Goal: Book appointment/travel/reservation

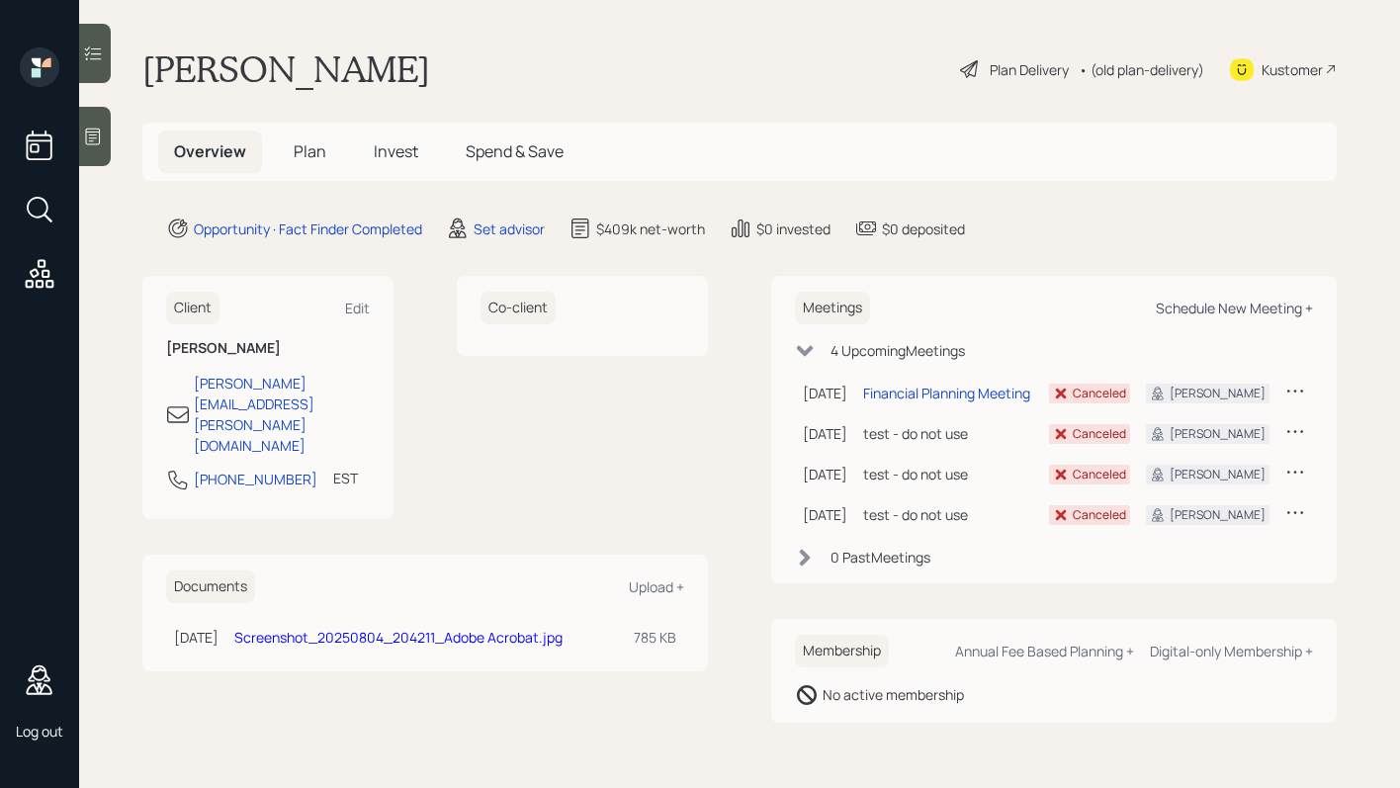
click at [1182, 304] on div "Schedule New Meeting +" at bounding box center [1234, 308] width 157 height 19
select select "round-[PERSON_NAME]"
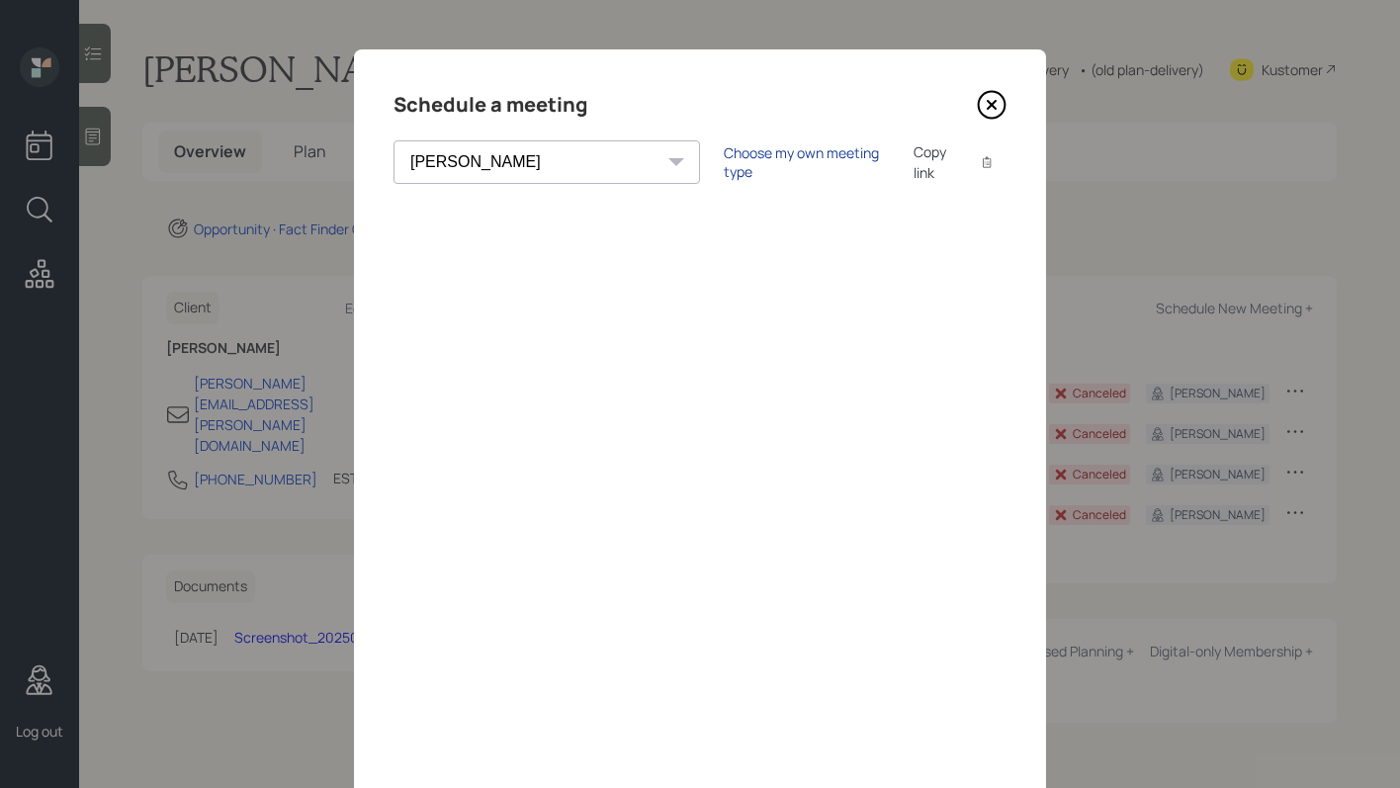
click at [724, 163] on div "Choose my own meeting type" at bounding box center [807, 162] width 166 height 38
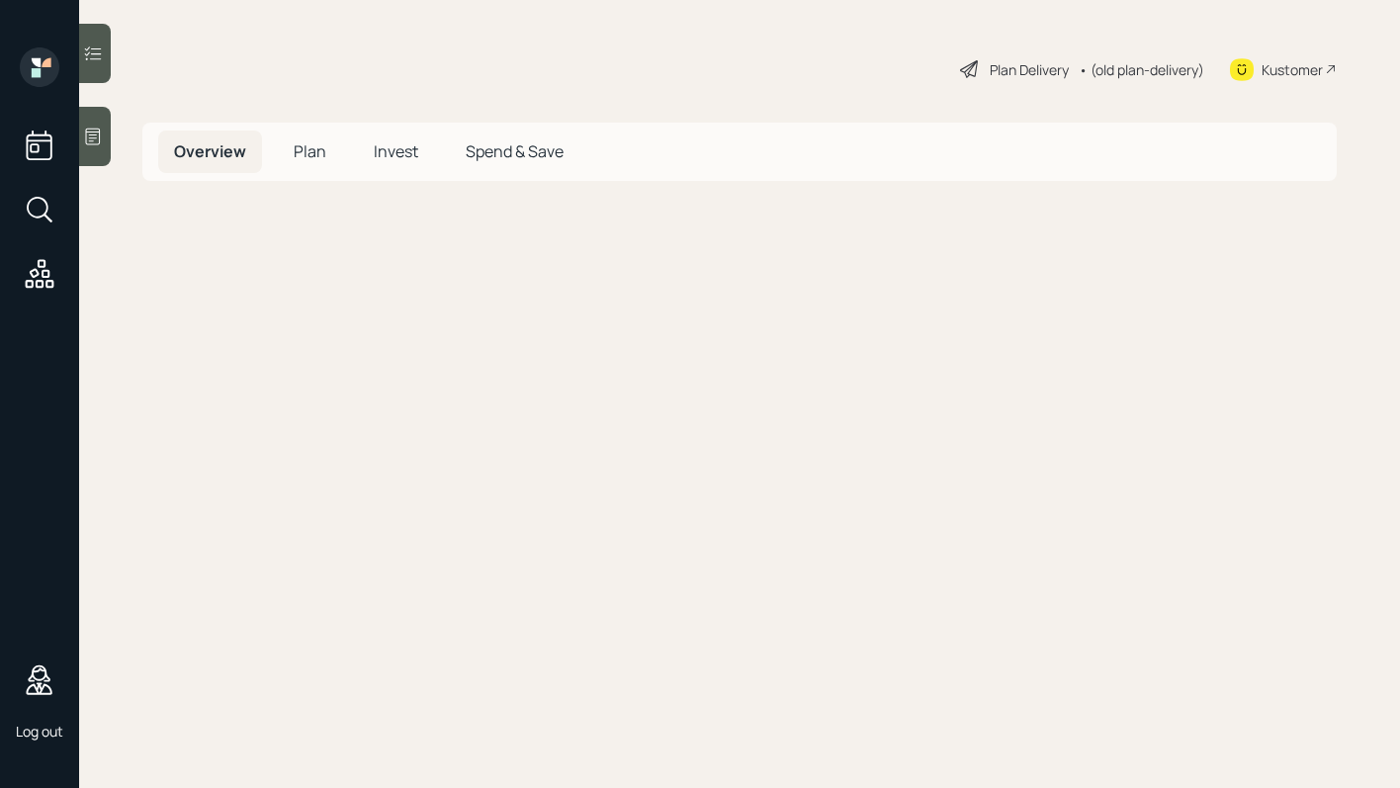
select select "round-[PERSON_NAME]"
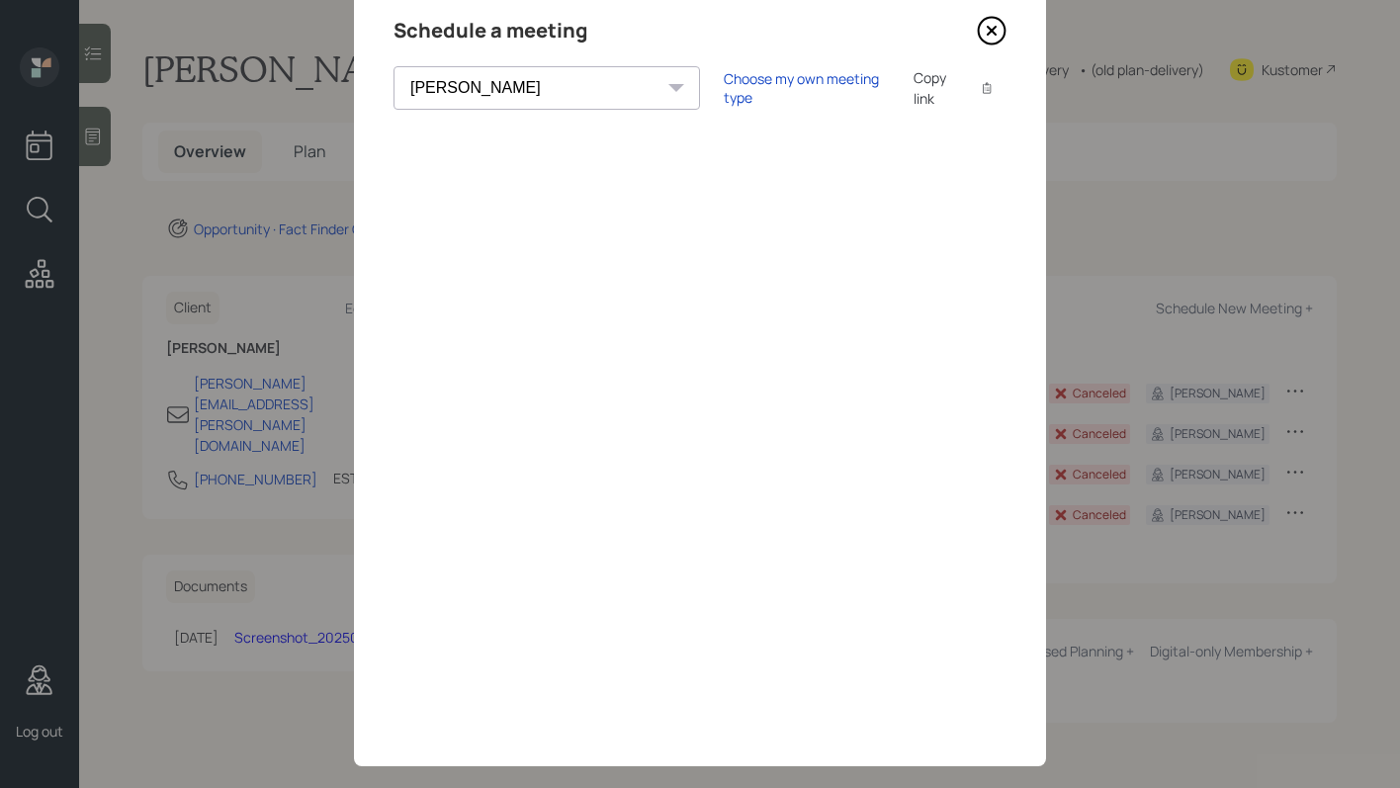
scroll to position [40, 0]
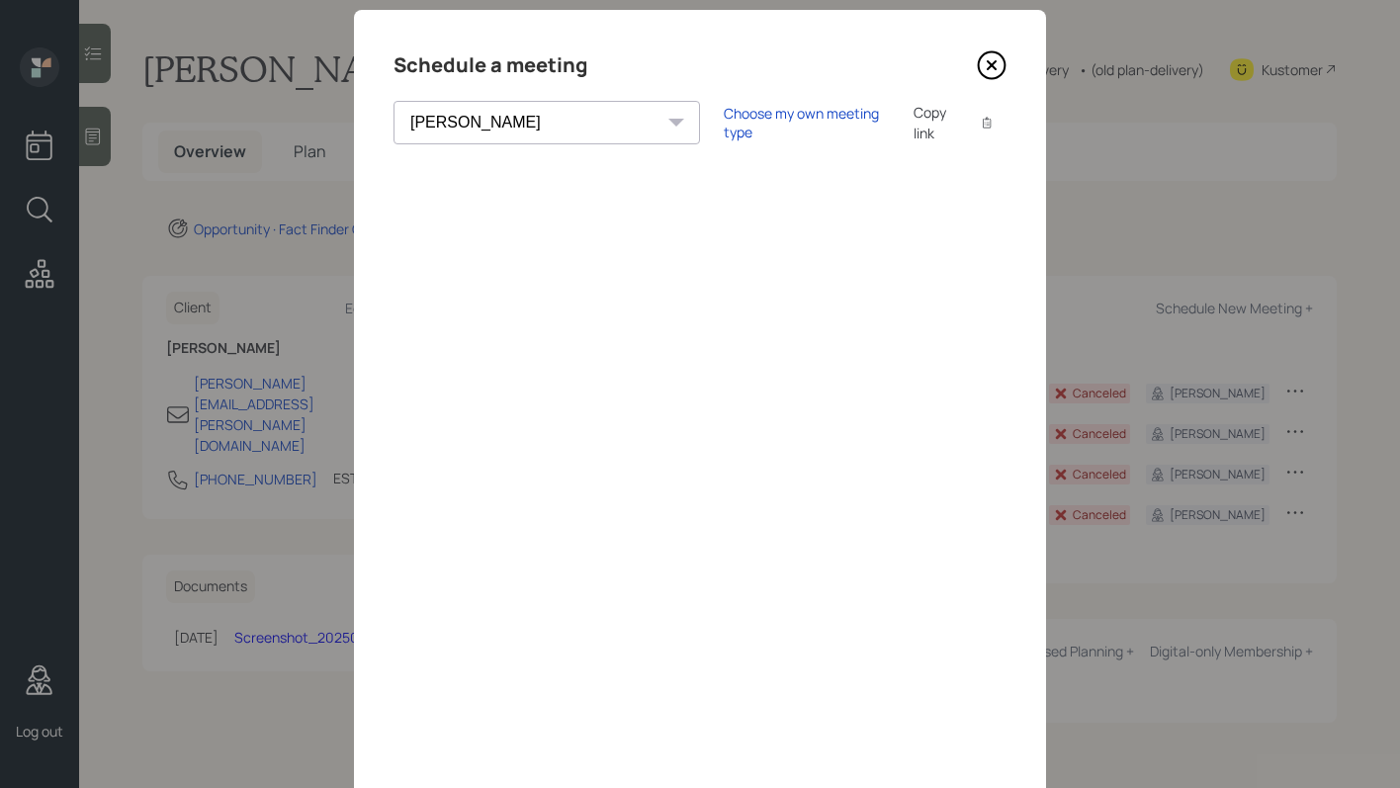
click at [988, 63] on icon at bounding box center [992, 65] width 8 height 8
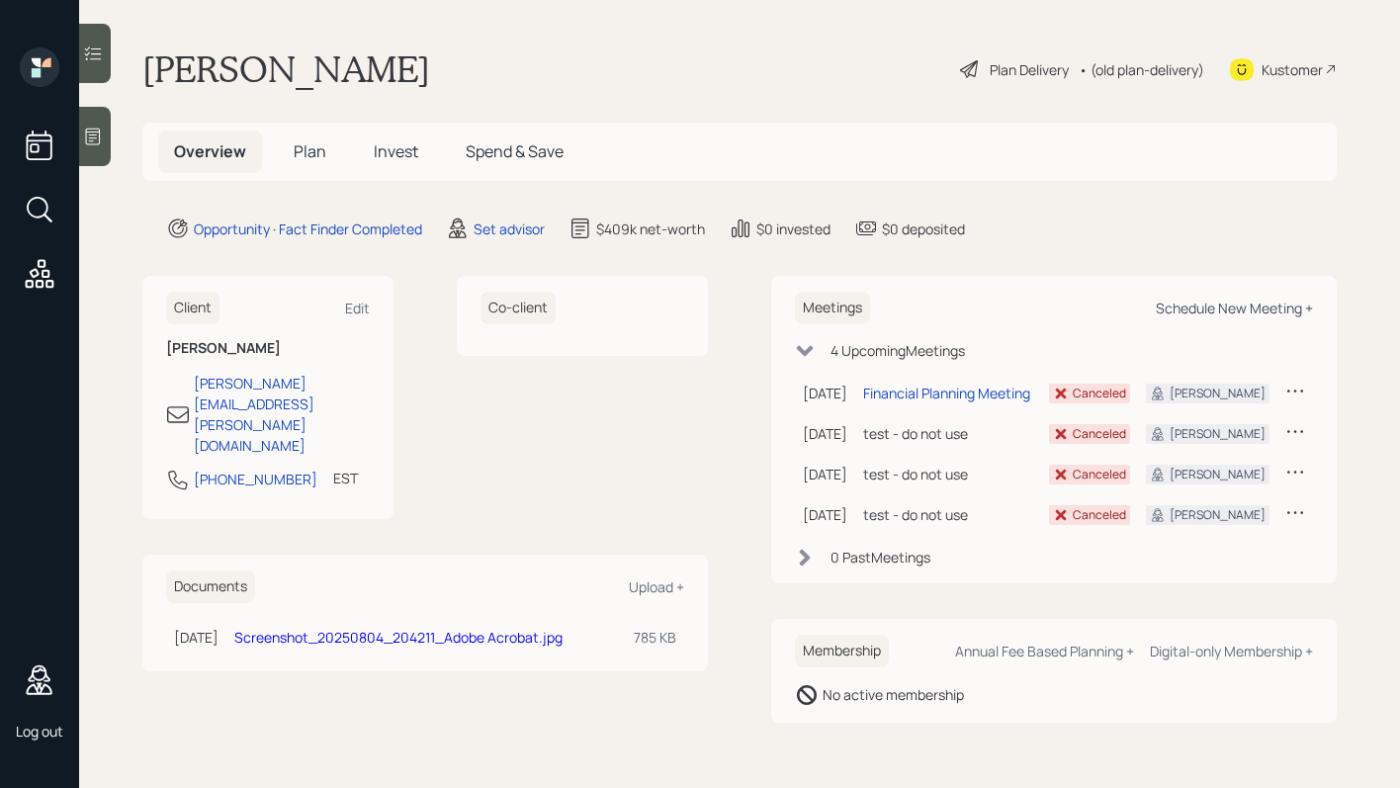
click at [1202, 312] on div "Schedule New Meeting +" at bounding box center [1234, 308] width 157 height 19
select select "round-[PERSON_NAME]"
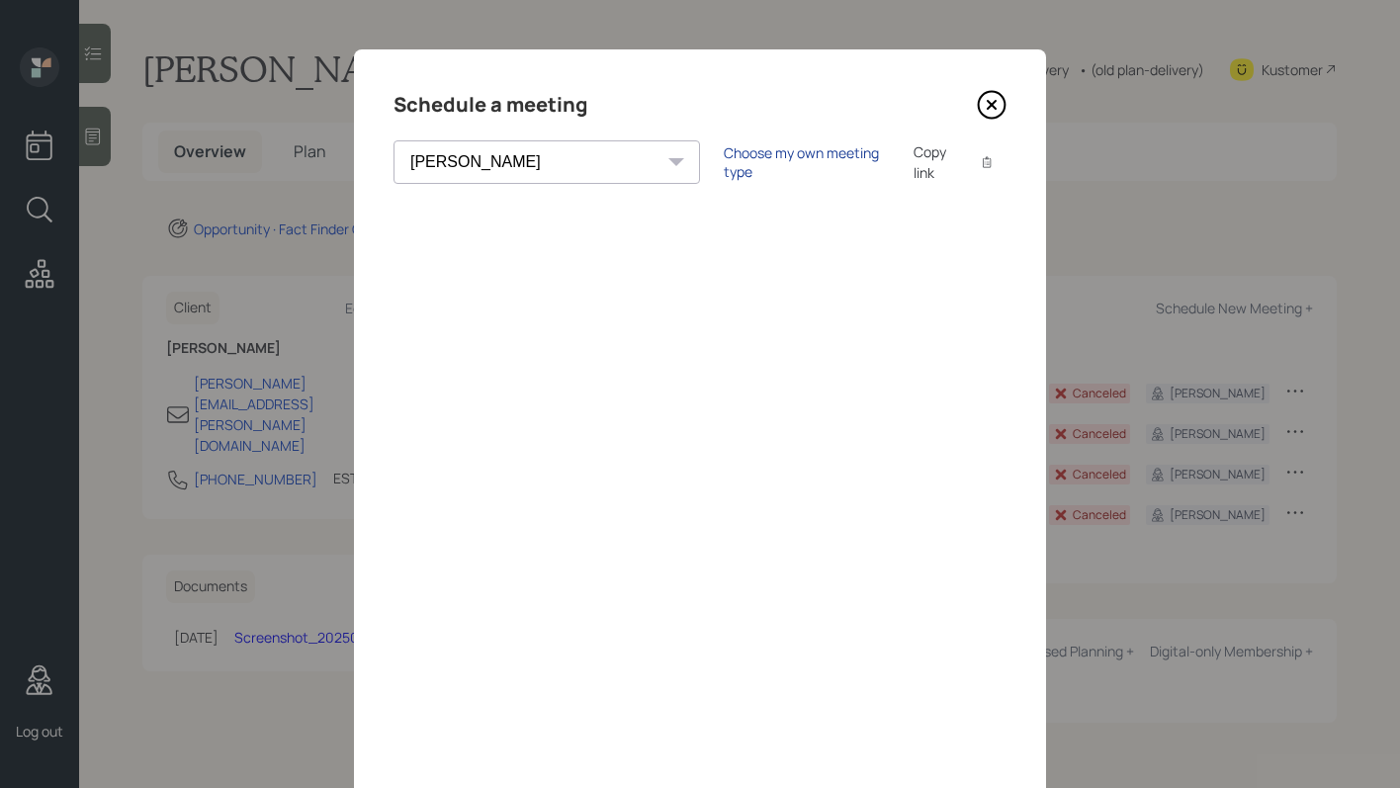
click at [724, 162] on div "Choose my own meeting type" at bounding box center [807, 162] width 166 height 38
click at [982, 104] on icon at bounding box center [992, 105] width 30 height 30
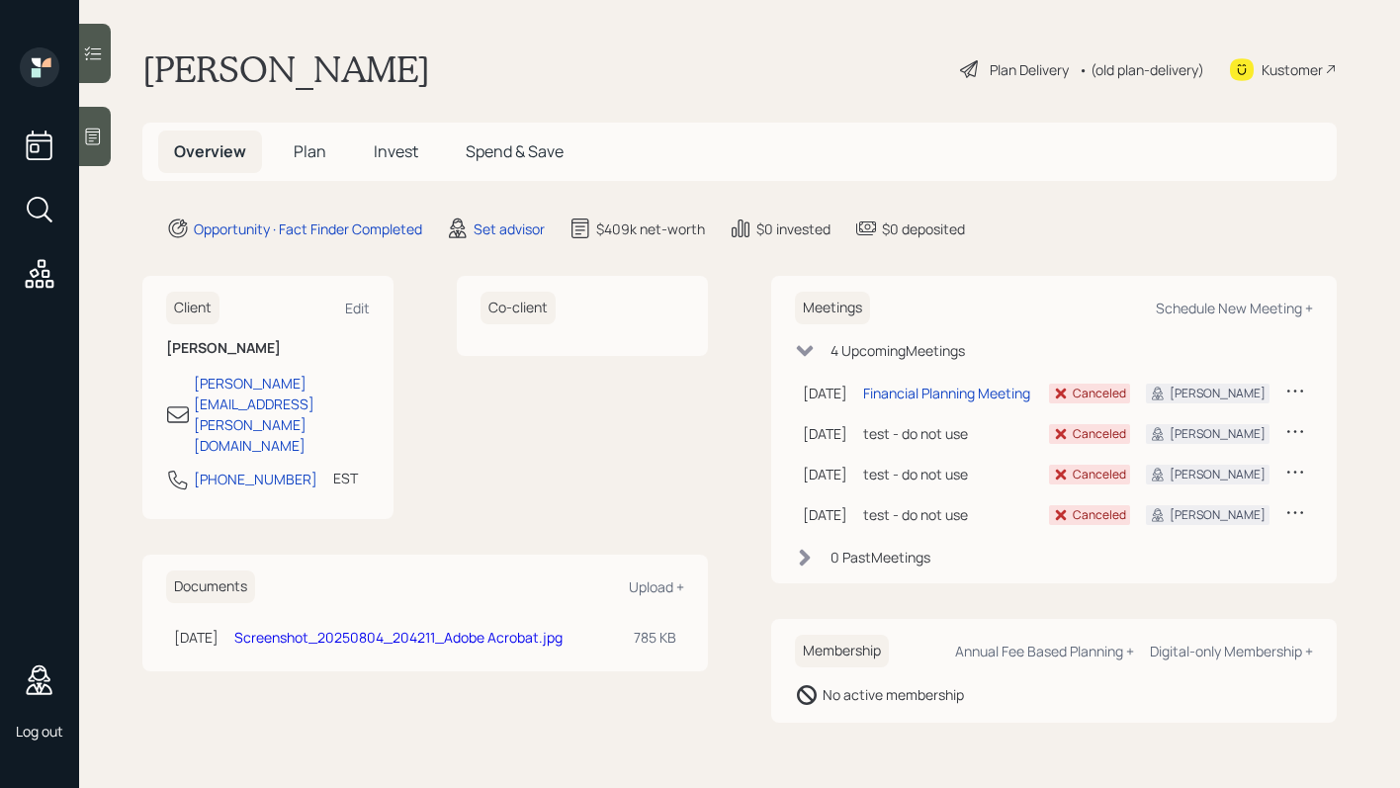
click at [805, 350] on icon at bounding box center [805, 351] width 20 height 20
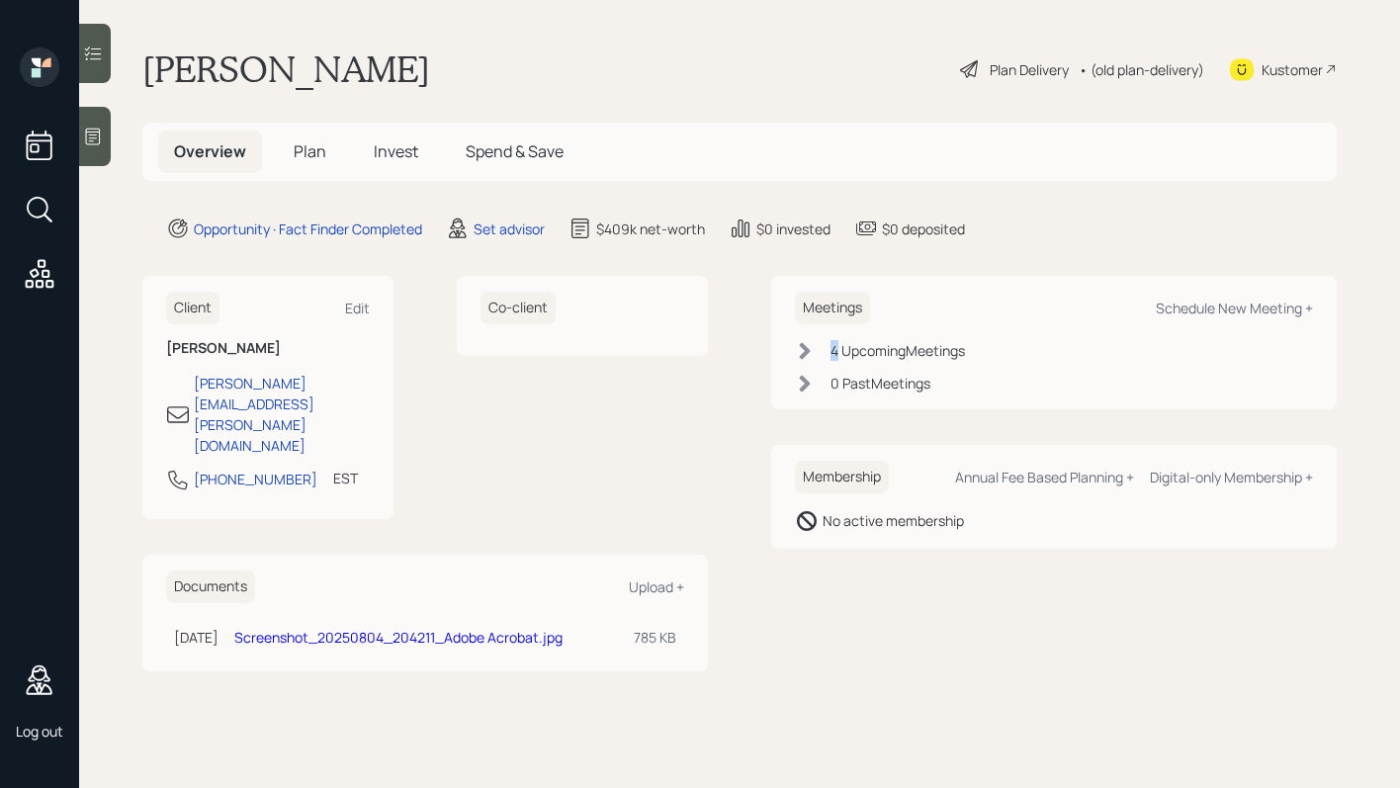
click at [805, 350] on icon at bounding box center [805, 350] width 11 height 17
